Goal: Information Seeking & Learning: Find specific fact

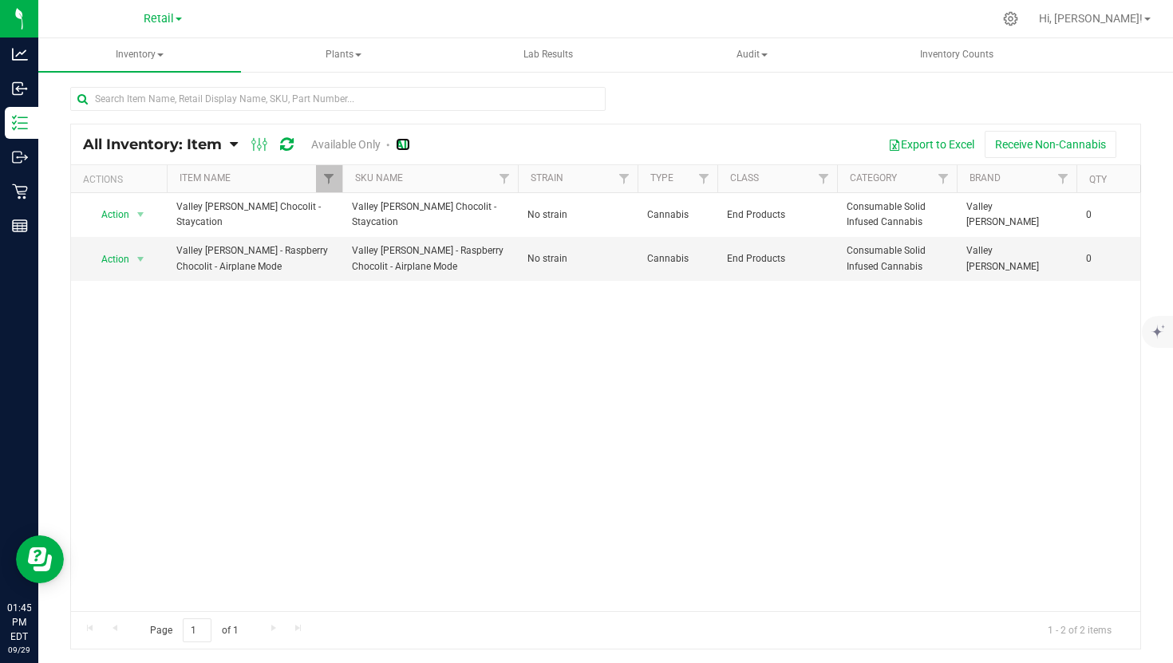
scroll to position [0, 15]
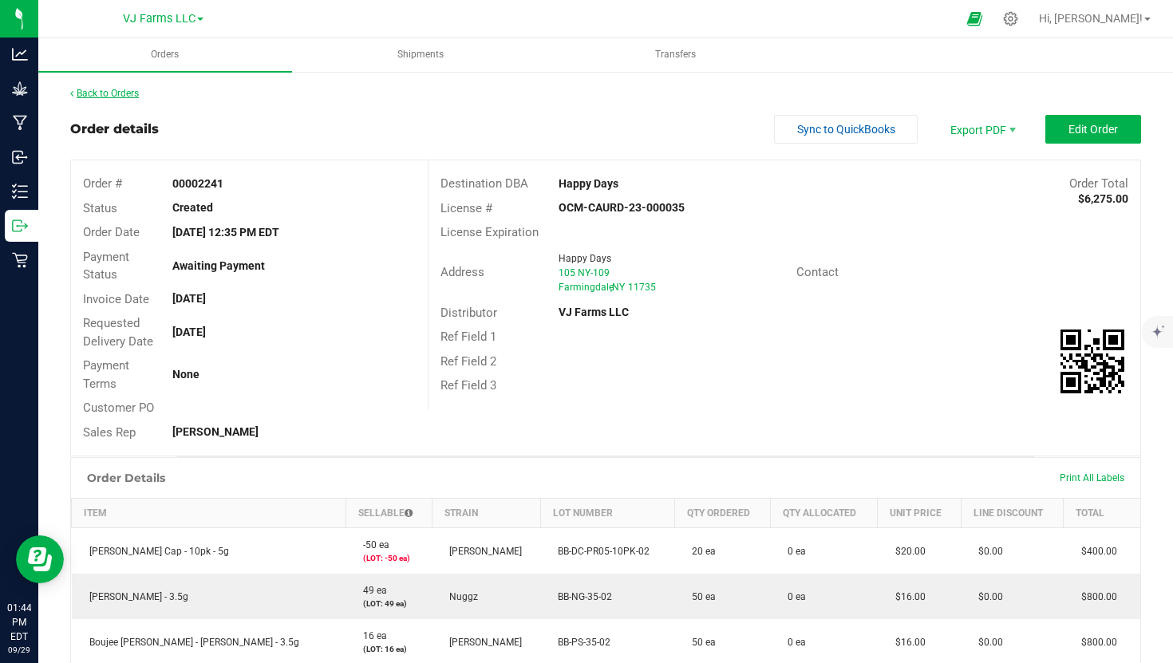
click at [111, 88] on link "Back to Orders" at bounding box center [104, 93] width 69 height 11
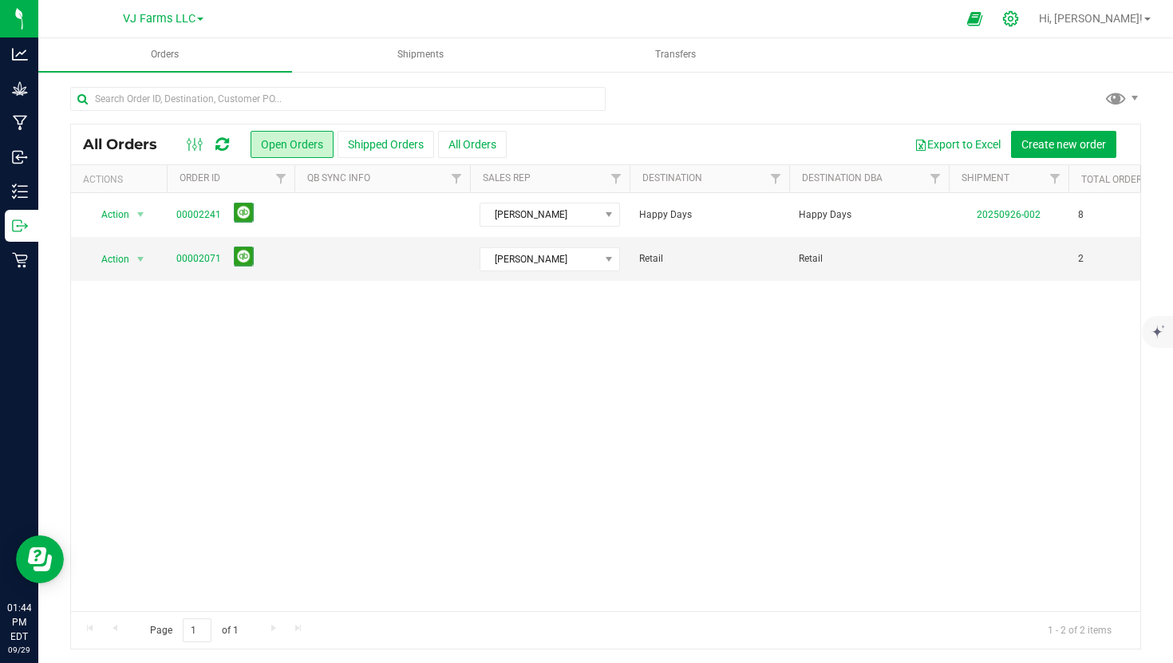
click at [1031, 29] on div at bounding box center [1011, 19] width 40 height 34
click at [1018, 20] on icon at bounding box center [1010, 18] width 15 height 15
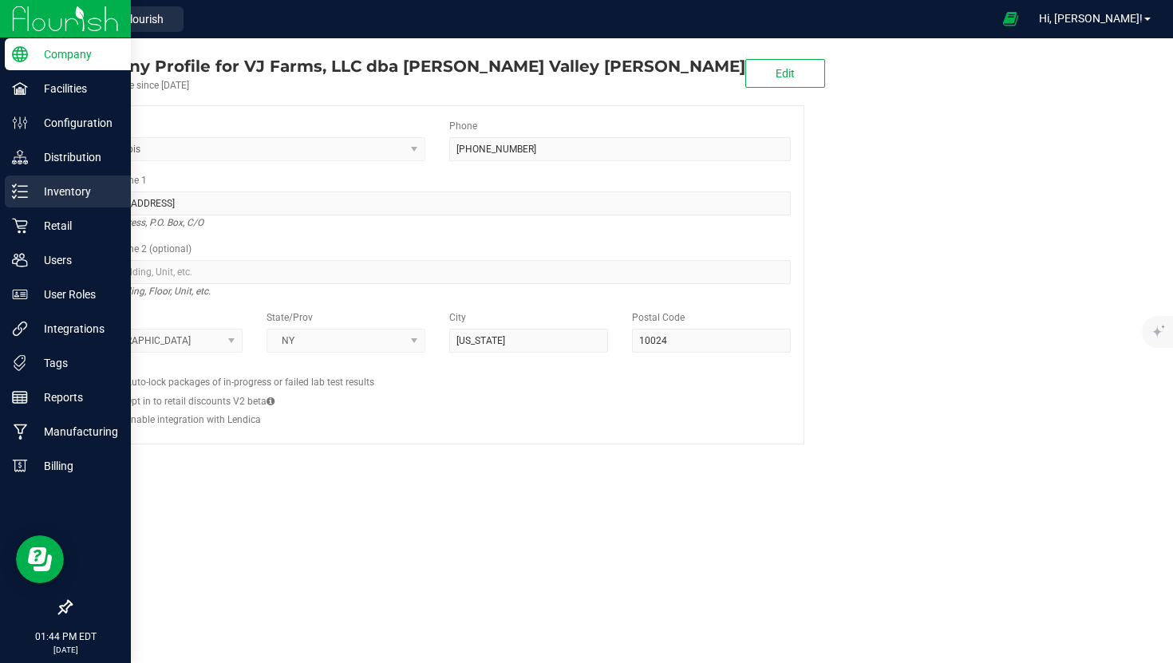
click at [73, 189] on p "Inventory" at bounding box center [76, 191] width 96 height 19
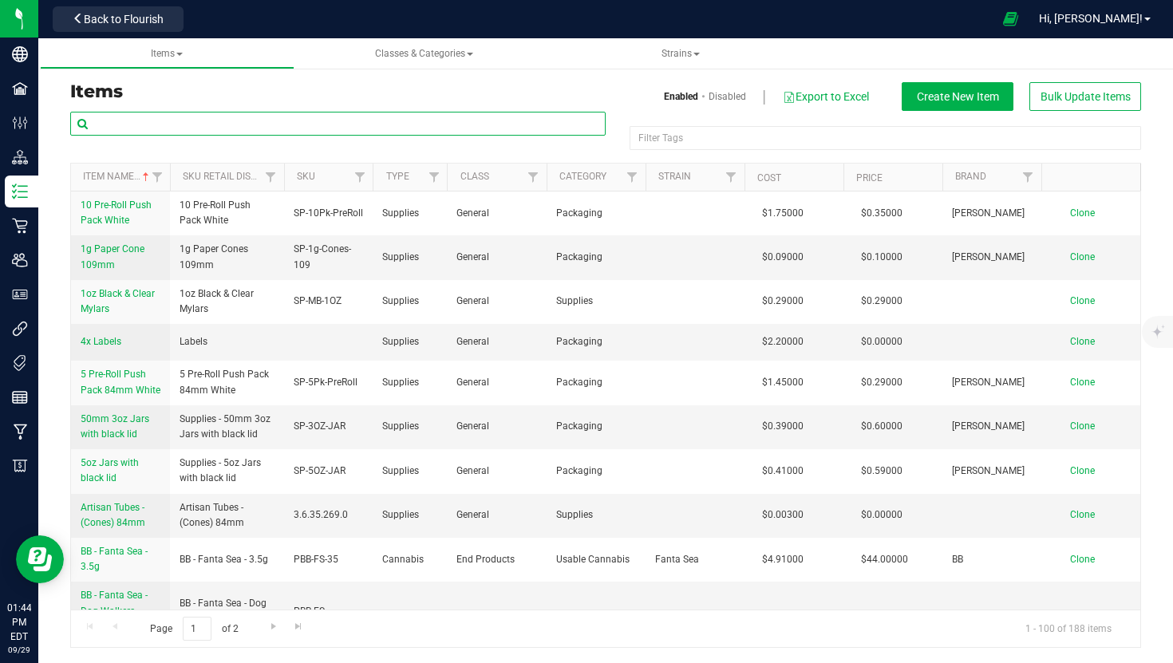
click at [270, 132] on input "text" at bounding box center [337, 124] width 535 height 24
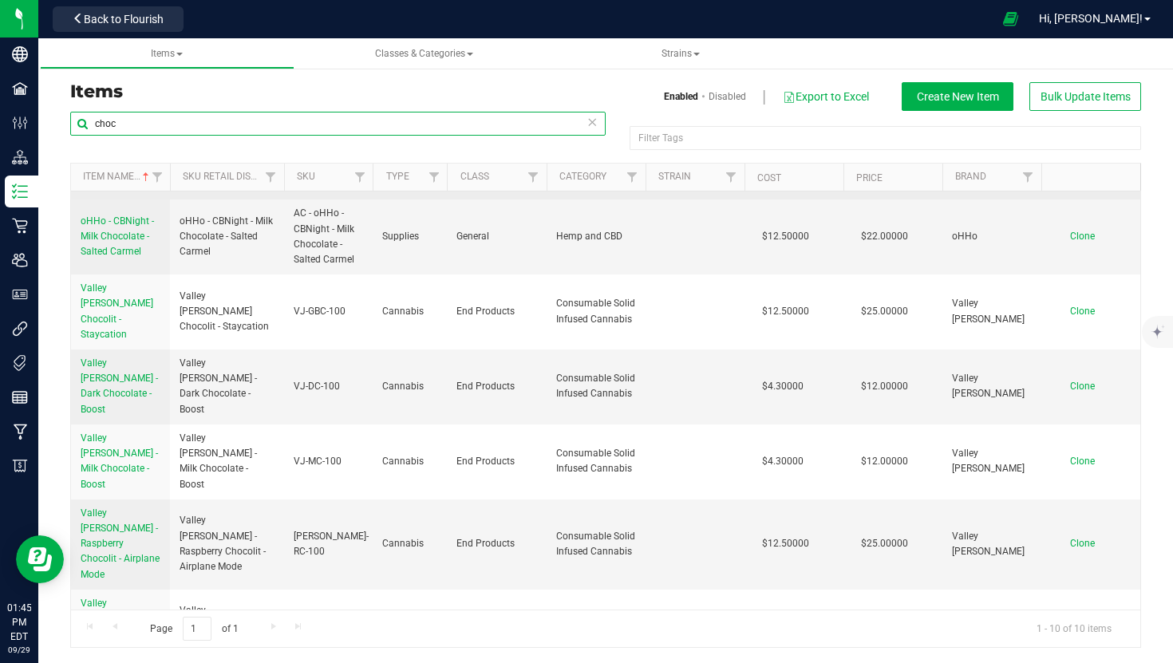
scroll to position [219, 0]
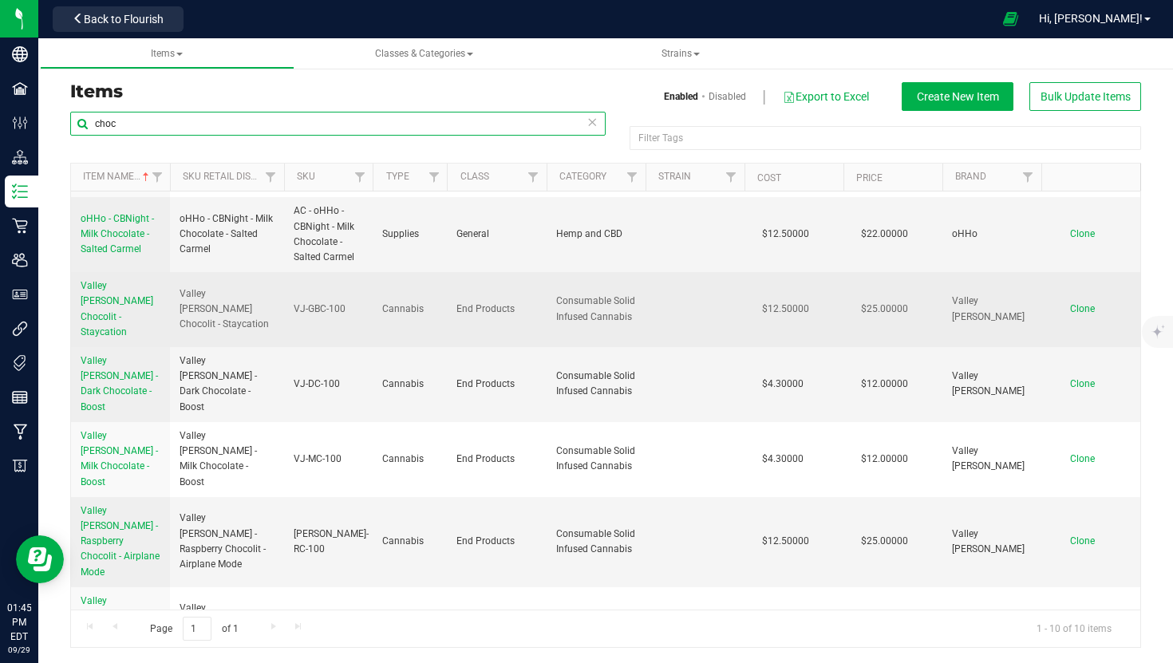
type input "choc"
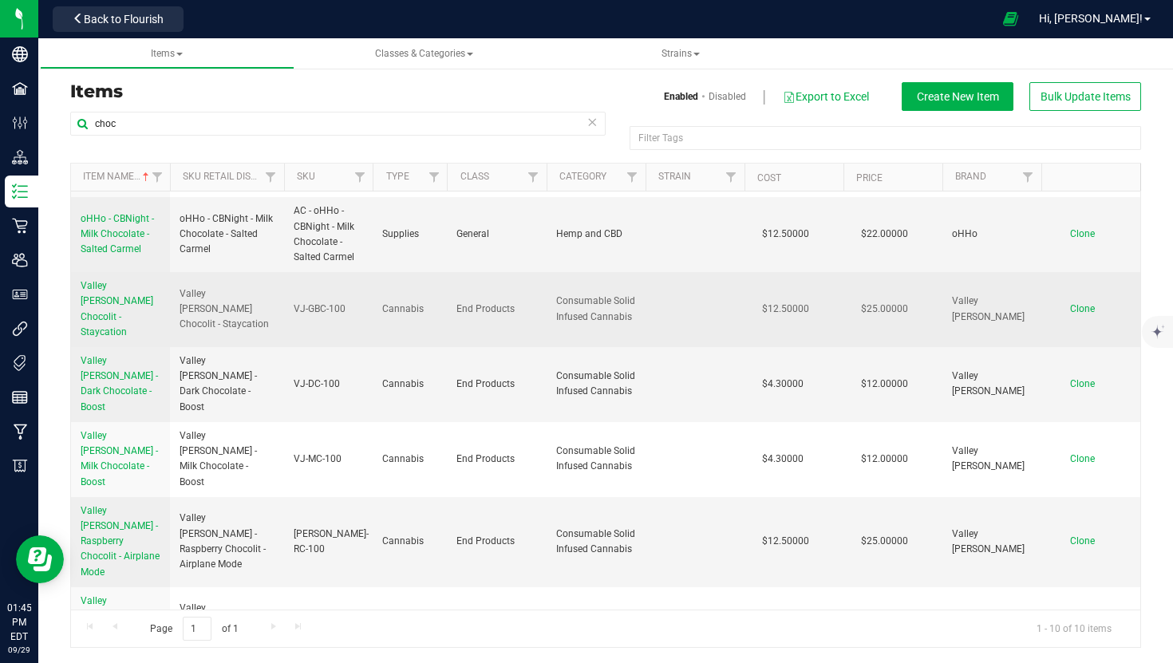
click at [124, 302] on span "Valley [PERSON_NAME] Chocolit - Staycation" at bounding box center [117, 308] width 73 height 57
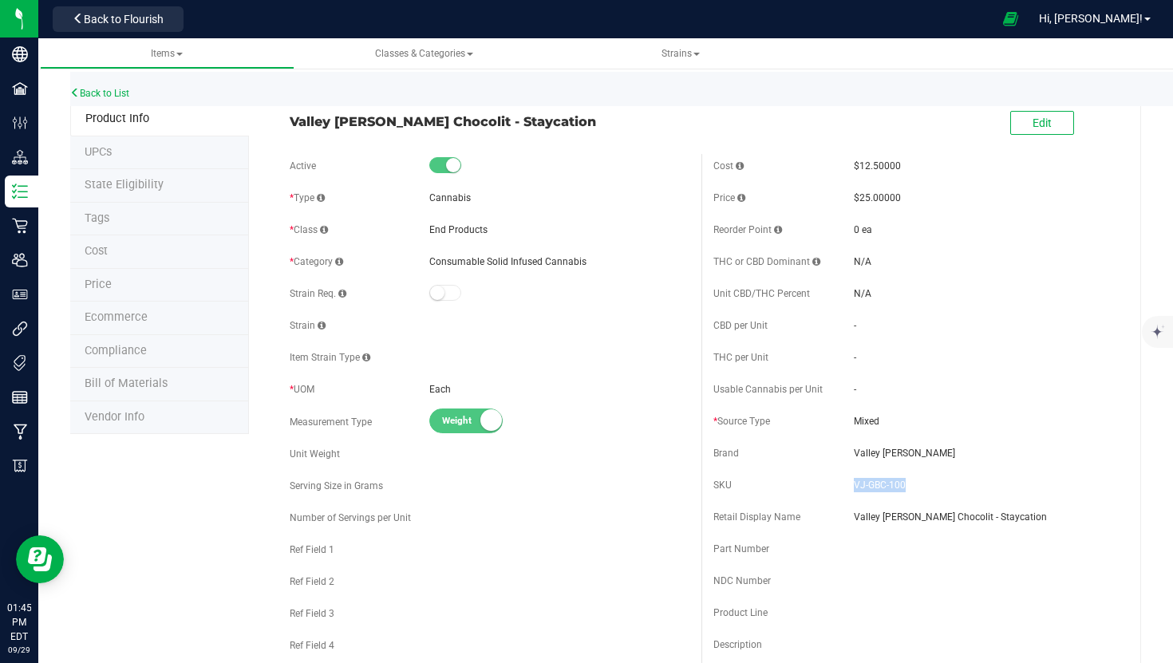
drag, startPoint x: 918, startPoint y: 485, endPoint x: 854, endPoint y: 487, distance: 63.9
click at [854, 487] on span "VJ-GBC-100" at bounding box center [984, 485] width 260 height 14
copy span "VJ-GBC-100"
click at [101, 95] on link "Back to List" at bounding box center [99, 93] width 59 height 11
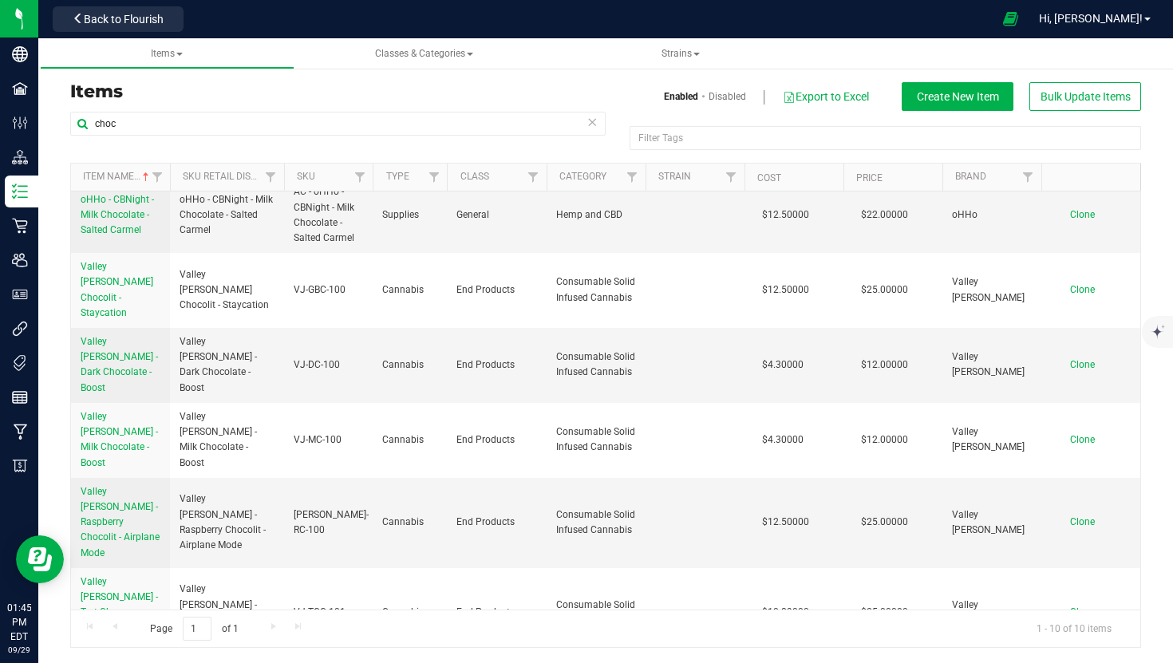
scroll to position [1, 0]
click at [122, 485] on span "Valley [PERSON_NAME] - Raspberry Chocolit - Airplane Mode" at bounding box center [120, 521] width 79 height 73
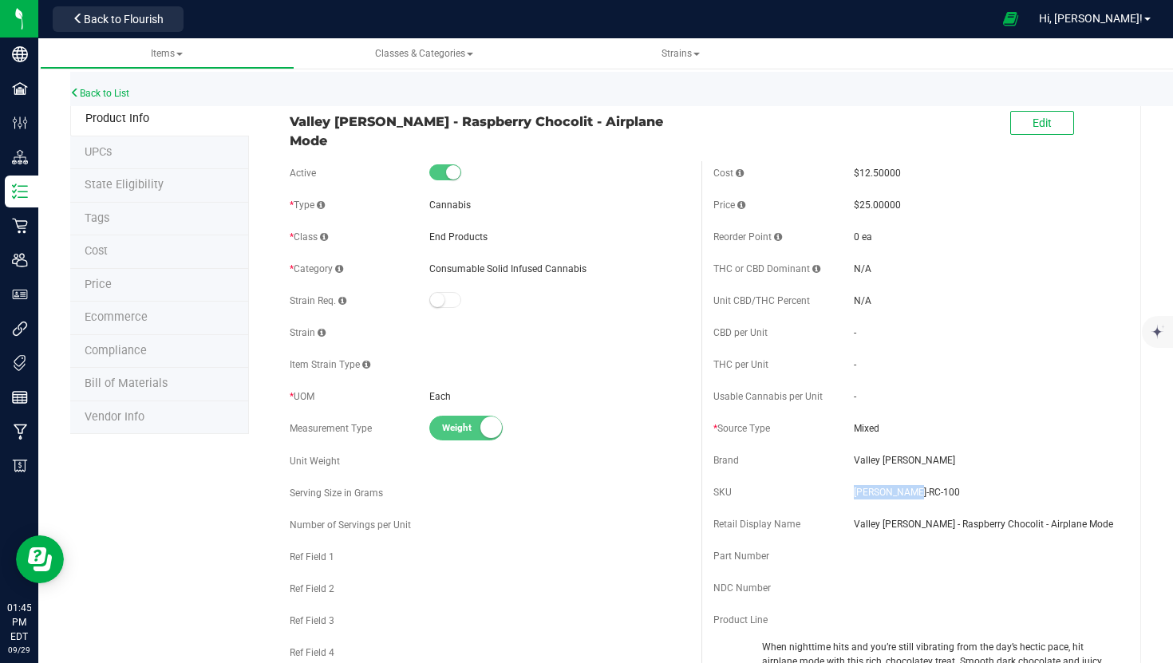
drag, startPoint x: 922, startPoint y: 484, endPoint x: 843, endPoint y: 491, distance: 80.0
click at [843, 491] on div "SKU [PERSON_NAME]-RC-100" at bounding box center [913, 492] width 401 height 24
copy div "[PERSON_NAME]-RC-100"
